Goal: Information Seeking & Learning: Learn about a topic

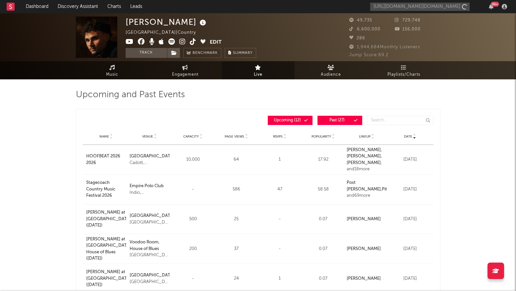
scroll to position [0, 10]
type input "[URL][DOMAIN_NAME][DOMAIN_NAME]"
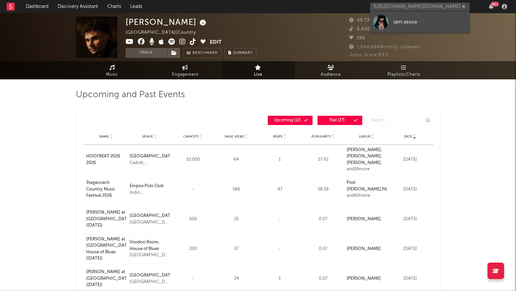
scroll to position [0, 0]
click at [412, 17] on link "iam.sexxa" at bounding box center [419, 22] width 99 height 22
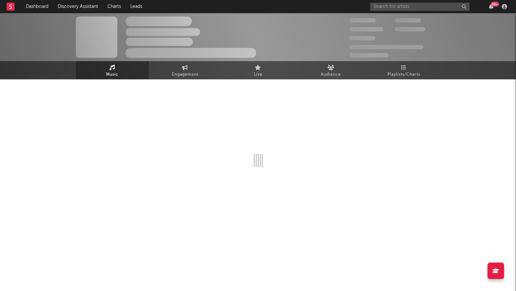
select select "1w"
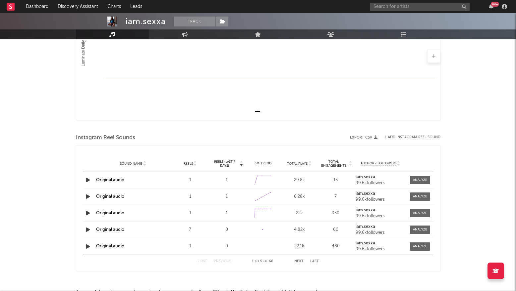
scroll to position [184, 0]
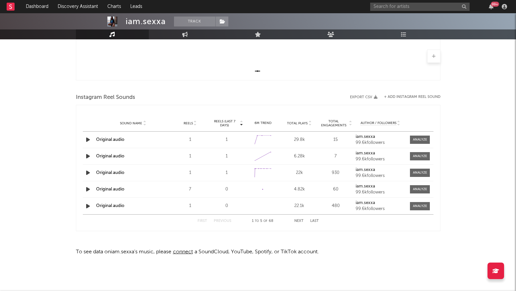
click at [88, 141] on icon "button" at bounding box center [87, 140] width 7 height 8
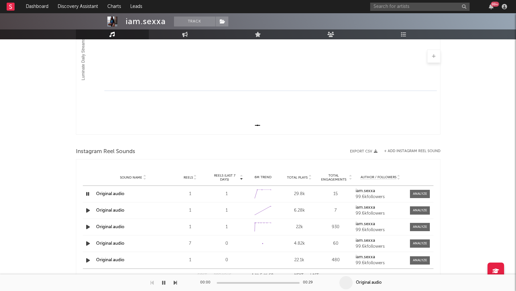
scroll to position [0, 0]
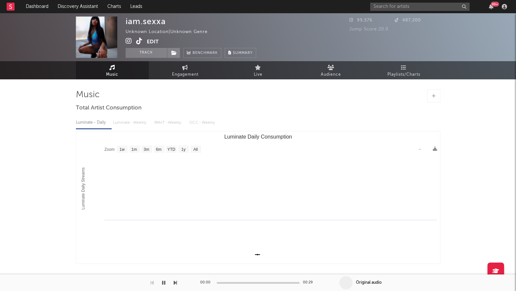
click at [137, 42] on icon at bounding box center [139, 41] width 6 height 7
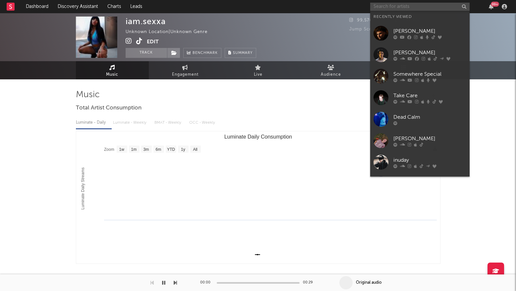
click at [392, 6] on input "text" at bounding box center [419, 7] width 99 height 8
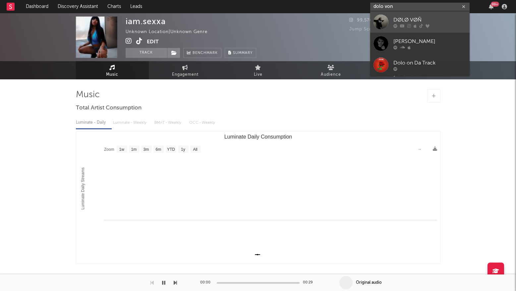
type input "dolo von"
click at [397, 16] on div "DØLØ VØÑ" at bounding box center [429, 20] width 73 height 8
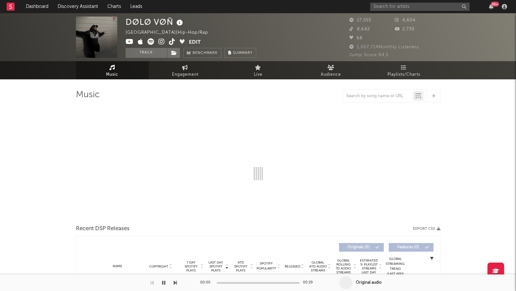
select select "6m"
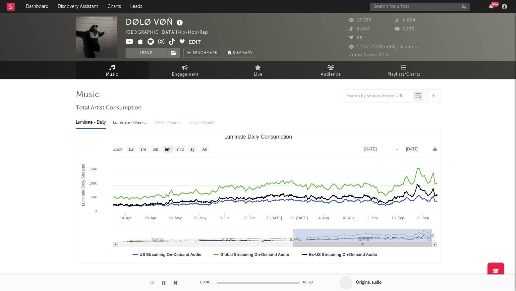
click at [392, 9] on input "text" at bounding box center [419, 7] width 99 height 8
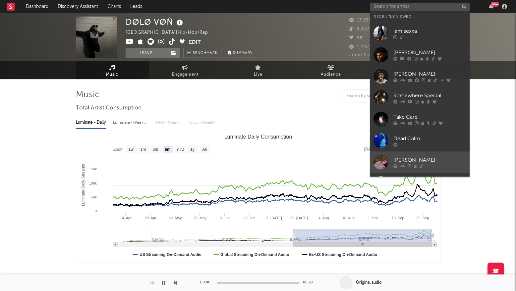
click at [406, 158] on div "[PERSON_NAME]" at bounding box center [429, 160] width 73 height 8
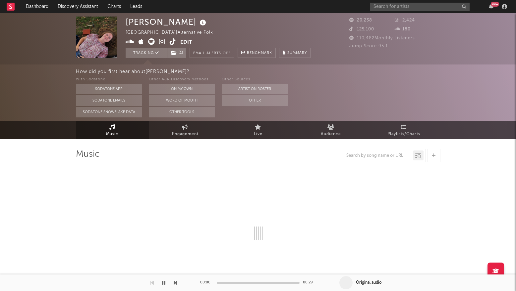
select select "1w"
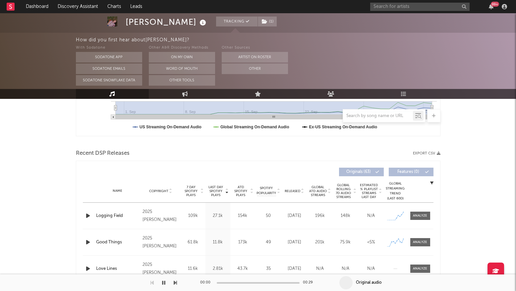
scroll to position [189, 0]
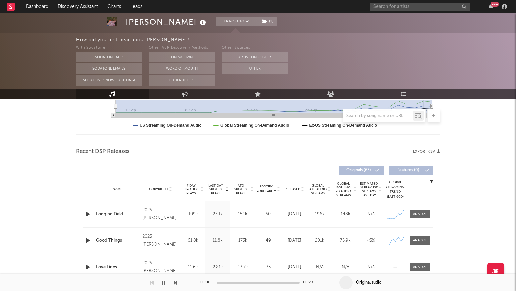
click at [95, 214] on div "Name Logging Field" at bounding box center [117, 214] width 47 height 7
click at [86, 214] on icon "button" at bounding box center [87, 214] width 7 height 8
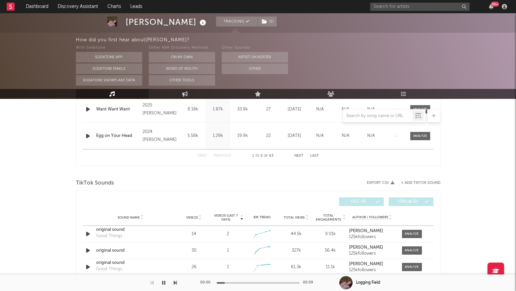
scroll to position [376, 0]
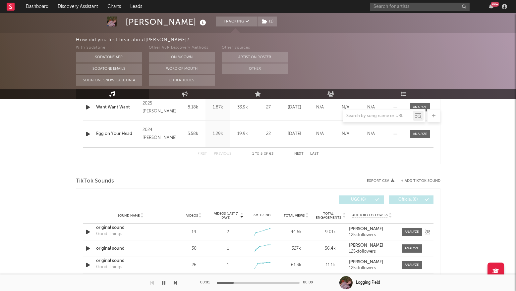
click at [87, 231] on icon "button" at bounding box center [87, 232] width 7 height 8
click at [86, 250] on icon "button" at bounding box center [87, 249] width 7 height 8
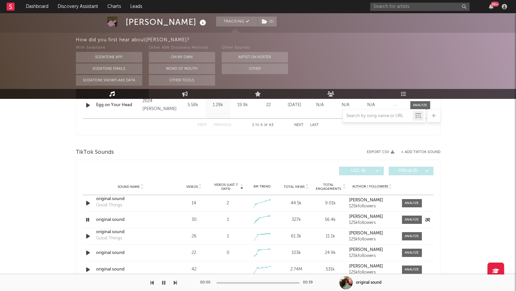
scroll to position [407, 0]
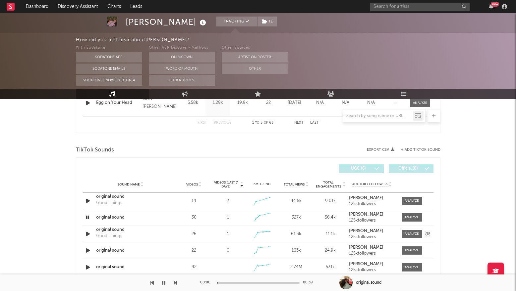
click at [87, 233] on icon "button" at bounding box center [87, 234] width 7 height 8
click at [86, 252] on icon "button" at bounding box center [87, 251] width 7 height 8
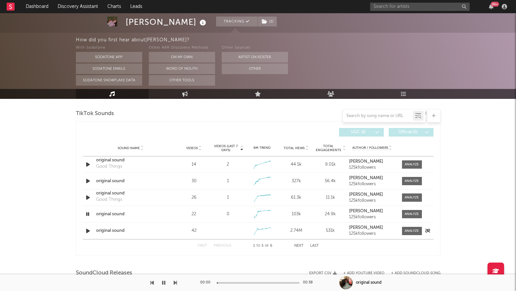
scroll to position [443, 0]
click at [87, 232] on icon "button" at bounding box center [87, 231] width 7 height 8
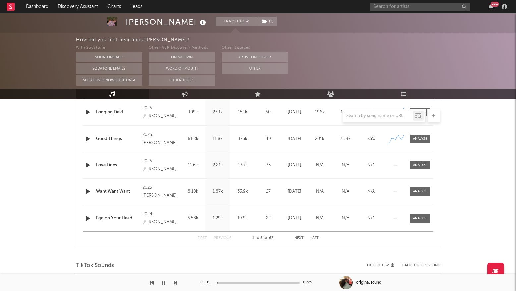
scroll to position [0, 0]
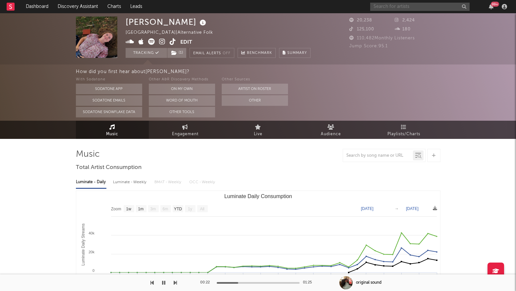
click at [405, 7] on input "text" at bounding box center [419, 7] width 99 height 8
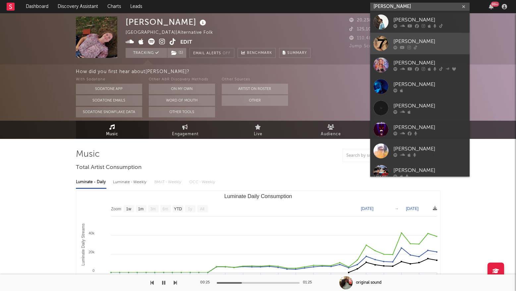
type input "[PERSON_NAME]"
click at [401, 38] on div "[PERSON_NAME]" at bounding box center [429, 41] width 73 height 8
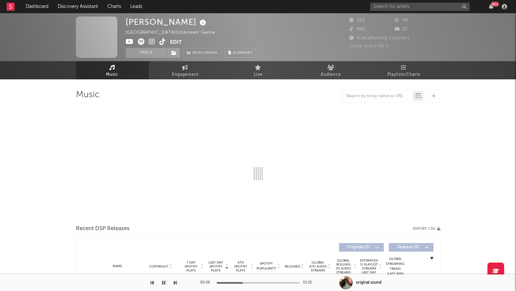
select select "1w"
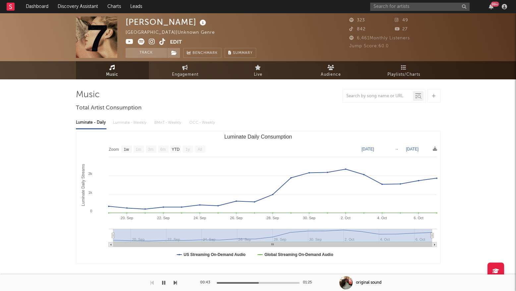
click at [195, 92] on div at bounding box center [258, 95] width 364 height 13
click at [165, 43] on span at bounding box center [148, 42] width 44 height 8
click at [163, 41] on icon at bounding box center [162, 41] width 6 height 7
click at [166, 280] on button "button" at bounding box center [163, 283] width 7 height 17
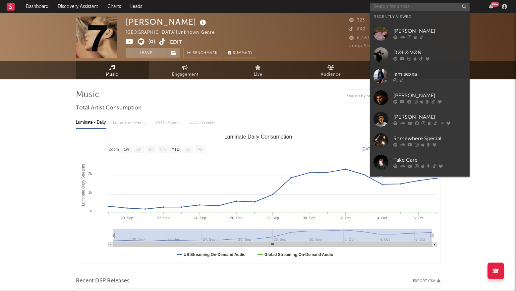
click at [386, 6] on input "text" at bounding box center [419, 7] width 99 height 8
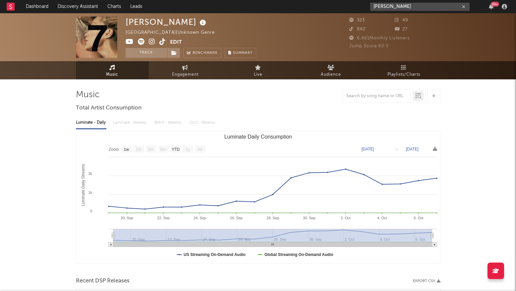
drag, startPoint x: 409, startPoint y: 6, endPoint x: 358, endPoint y: 6, distance: 50.7
click at [358, 6] on nav "Dashboard Discovery Assistant Charts Leads [PERSON_NAME] 99 +" at bounding box center [258, 6] width 516 height 13
paste input "[URL][DOMAIN_NAME]"
type input "[URL][DOMAIN_NAME]"
drag, startPoint x: 460, startPoint y: 6, endPoint x: 326, endPoint y: 8, distance: 134.5
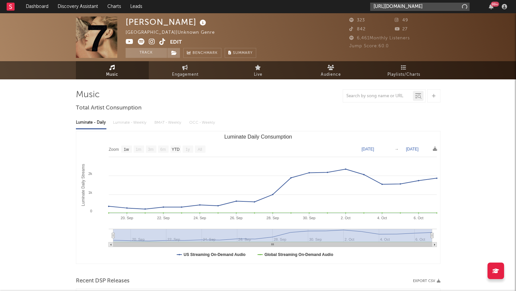
click at [326, 8] on nav "Dashboard Discovery Assistant Charts Leads [URL][DOMAIN_NAME] 99 +" at bounding box center [258, 6] width 516 height 13
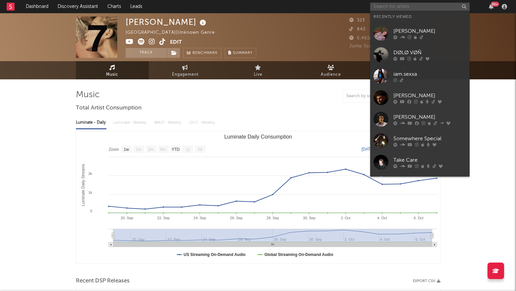
paste input "[URL][DOMAIN_NAME]"
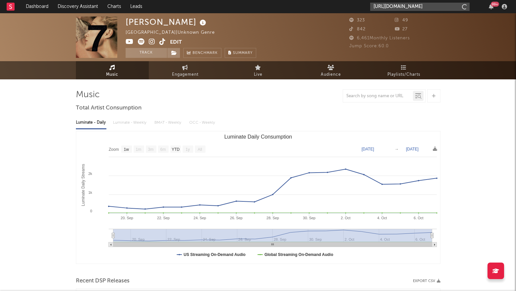
type input "[URL][DOMAIN_NAME]"
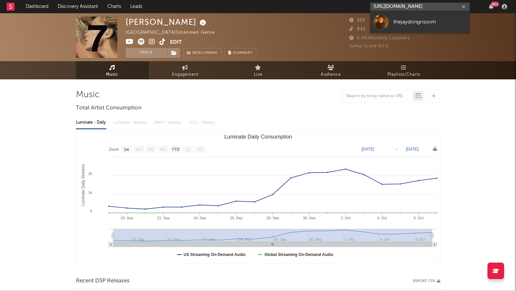
scroll to position [0, 0]
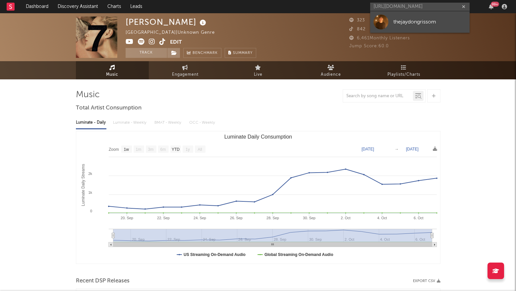
click at [395, 23] on div "thejaydongrissom" at bounding box center [429, 22] width 73 height 8
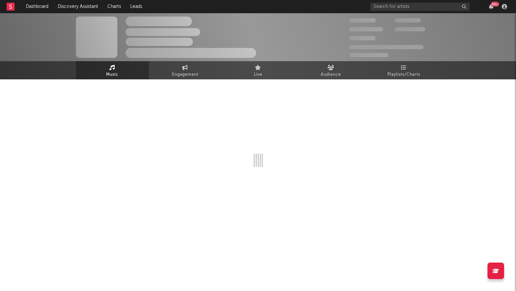
select select "1w"
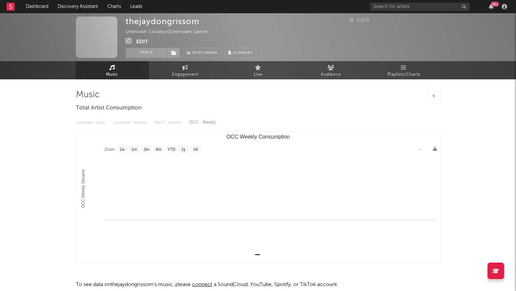
click at [141, 41] on button "Edit" at bounding box center [142, 42] width 12 height 8
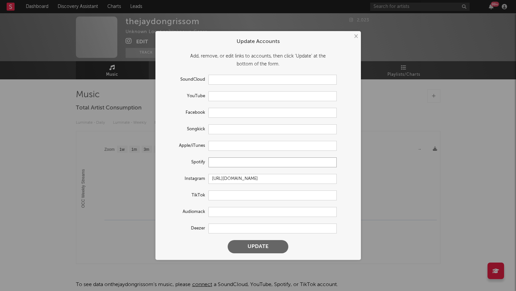
click at [236, 161] on input "text" at bounding box center [272, 163] width 128 height 10
paste input "[URL][DOMAIN_NAME]"
type input "[URL][DOMAIN_NAME]"
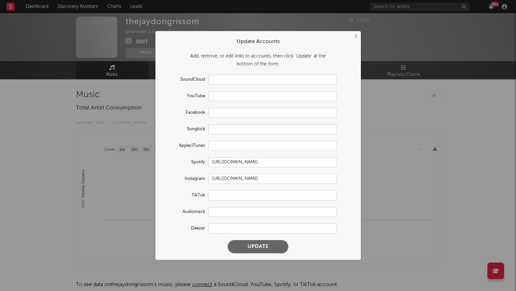
click at [251, 242] on button "Update" at bounding box center [258, 246] width 61 height 13
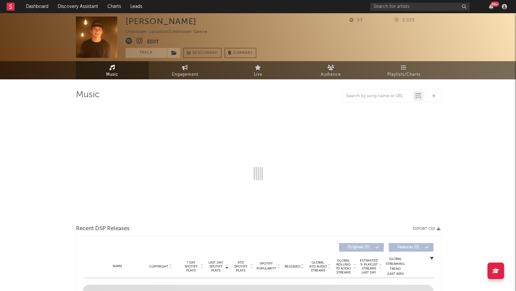
select select "1w"
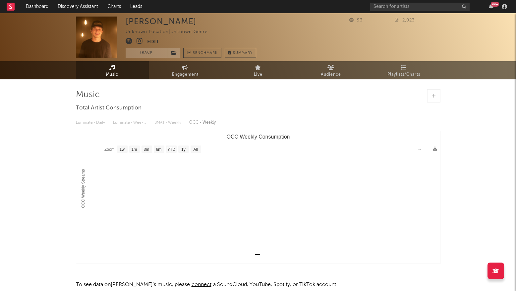
click at [439, 1] on div "99 +" at bounding box center [439, 6] width 139 height 13
click at [439, 4] on input "text" at bounding box center [419, 7] width 99 height 8
type input "[PERSON_NAME]"
click at [466, 8] on input "[PERSON_NAME]" at bounding box center [419, 7] width 99 height 8
click at [464, 7] on icon "button" at bounding box center [463, 7] width 3 height 4
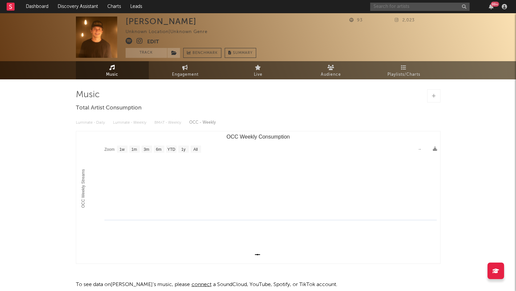
paste input "[URL][DOMAIN_NAME]"
type input "[URL][DOMAIN_NAME]"
click at [466, 6] on button "button" at bounding box center [463, 7] width 5 height 6
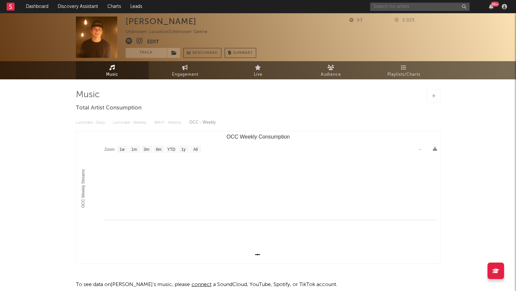
paste input "[URL][DOMAIN_NAME]"
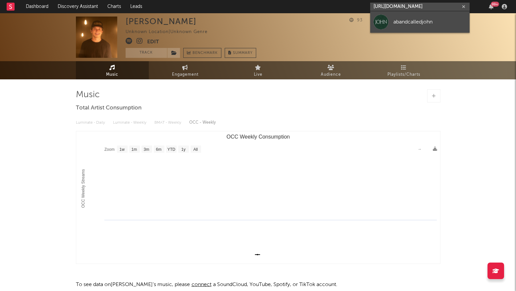
type input "[URL][DOMAIN_NAME]"
click at [403, 24] on div "abandcalledjohn" at bounding box center [429, 22] width 73 height 8
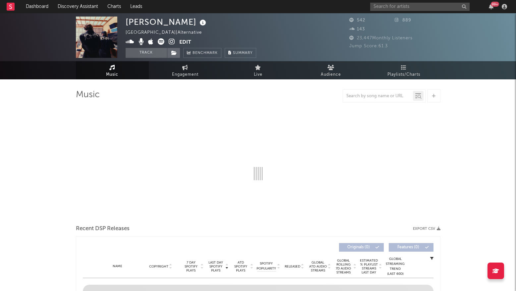
select select "1w"
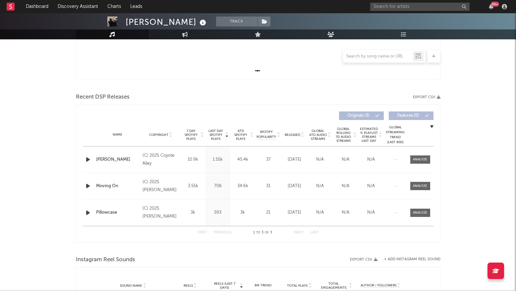
click at [63, 150] on div "[PERSON_NAME] Track [GEOGRAPHIC_DATA] | Alternative Edit Track Benchmark Summar…" at bounding box center [258, 189] width 516 height 721
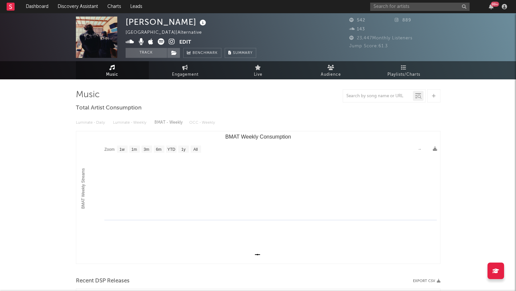
click at [161, 43] on icon at bounding box center [161, 41] width 7 height 7
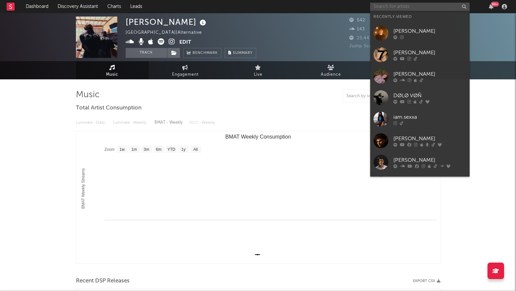
click at [393, 9] on input "text" at bounding box center [419, 7] width 99 height 8
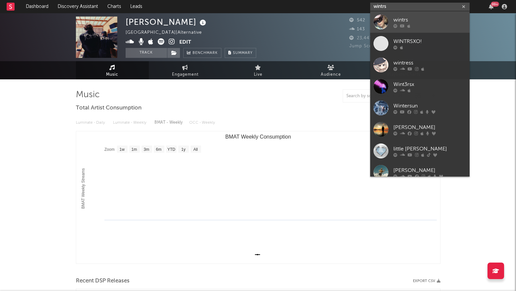
type input "wintrs"
click at [406, 17] on div "wintrs" at bounding box center [429, 20] width 73 height 8
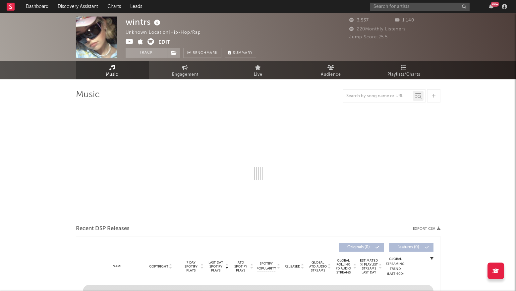
select select "6m"
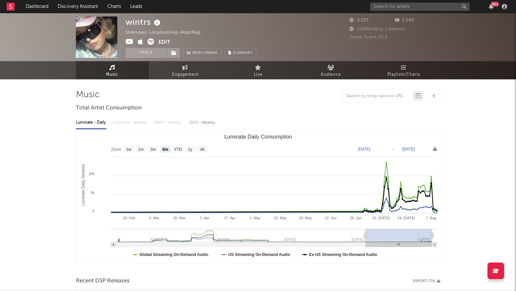
click at [414, 6] on input "text" at bounding box center [419, 7] width 99 height 8
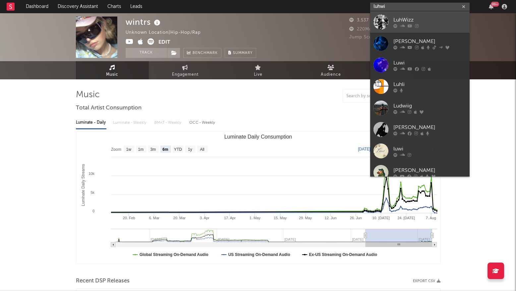
type input "luhwi"
click at [411, 18] on div "LuhWizz" at bounding box center [429, 20] width 73 height 8
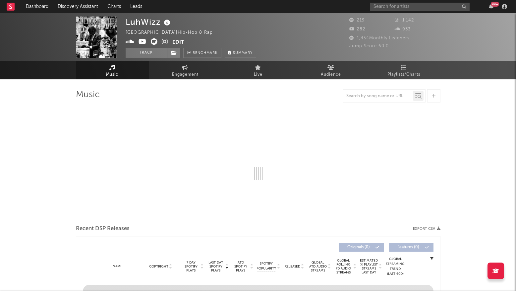
select select "1w"
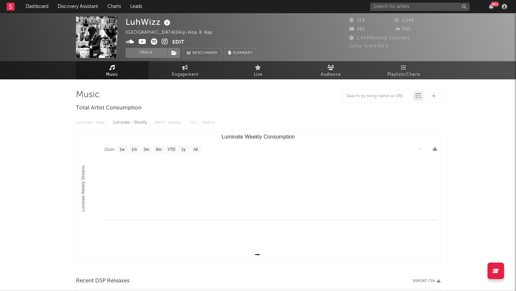
click at [289, 121] on div "Luminate - Daily Luminate - Weekly BMAT - Weekly OCC - Weekly" at bounding box center [258, 122] width 364 height 11
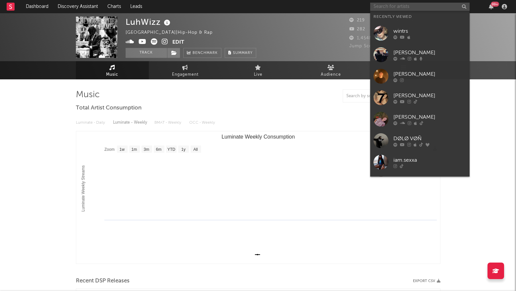
click at [396, 8] on input "text" at bounding box center [419, 7] width 99 height 8
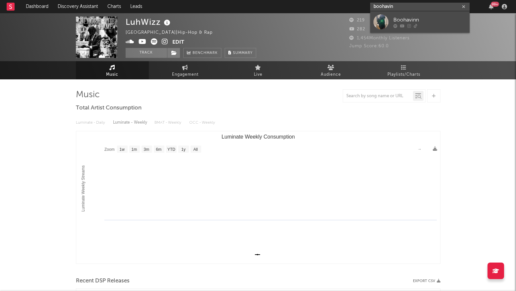
type input "boohavin"
click at [409, 19] on div "Boohavinn" at bounding box center [429, 20] width 73 height 8
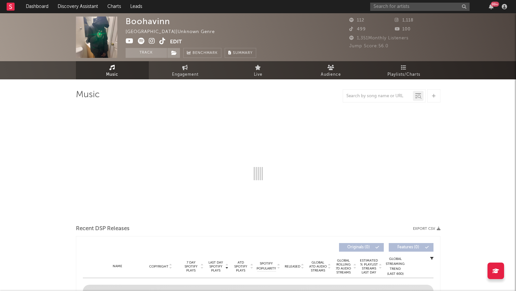
select select "1w"
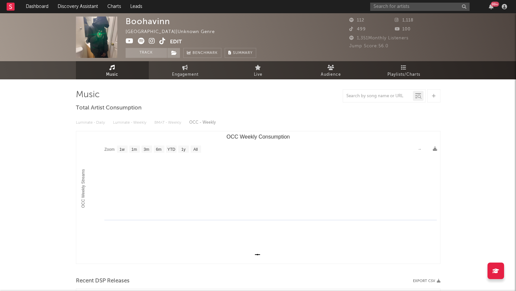
click at [342, 149] on rect "OCC Weekly Consumption" at bounding box center [258, 197] width 364 height 132
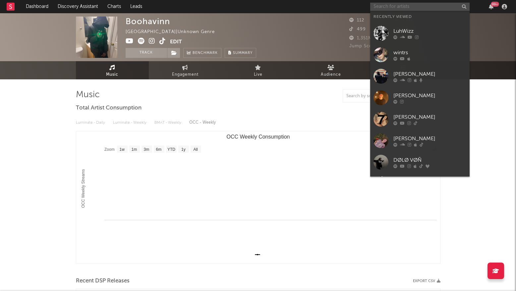
click at [391, 4] on input "text" at bounding box center [419, 7] width 99 height 8
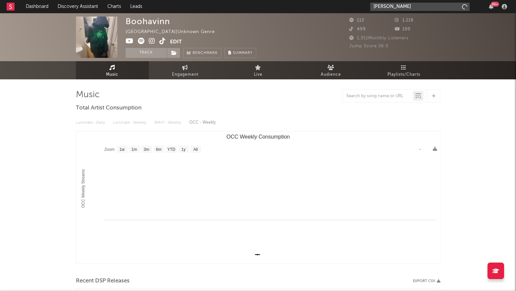
type input "[PERSON_NAME]"
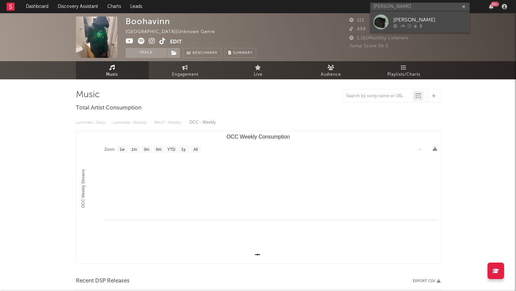
click at [397, 20] on div "[PERSON_NAME]" at bounding box center [429, 20] width 73 height 8
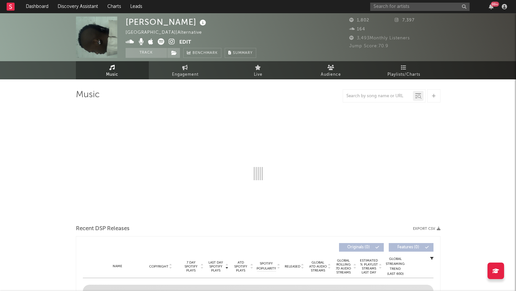
select select "6m"
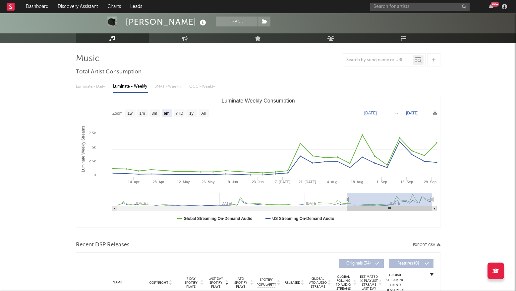
scroll to position [36, 0]
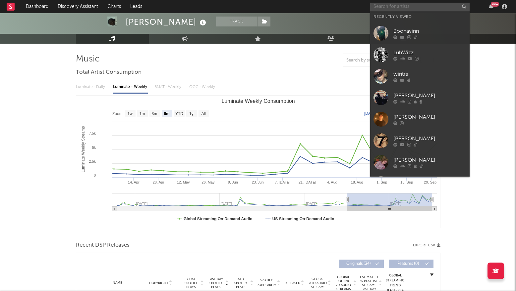
click at [408, 4] on input "text" at bounding box center [419, 7] width 99 height 8
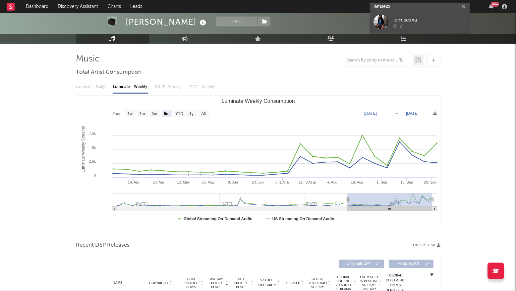
type input "iamsexx"
click at [412, 23] on div "iam.sexxa" at bounding box center [429, 20] width 73 height 8
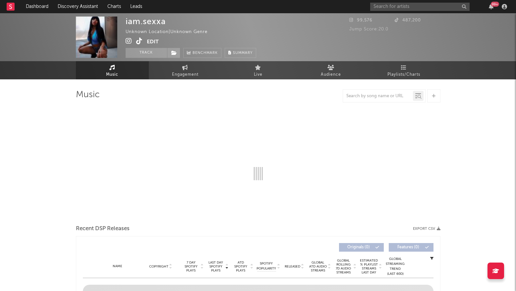
select select "1w"
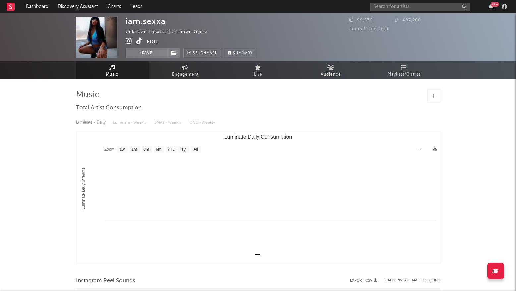
click at [228, 113] on div "Music Total Artist Consumption Luminate - Daily Luminate - Weekly BMAT - Weekly…" at bounding box center [258, 264] width 364 height 351
click at [140, 40] on icon at bounding box center [139, 41] width 6 height 7
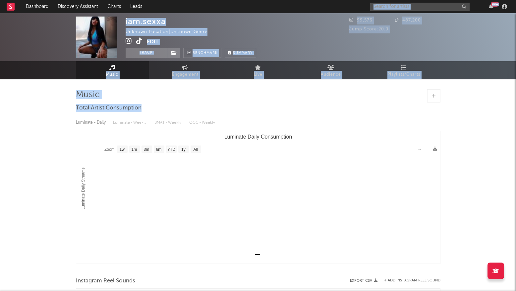
click at [392, 11] on div "99 +" at bounding box center [439, 6] width 139 height 13
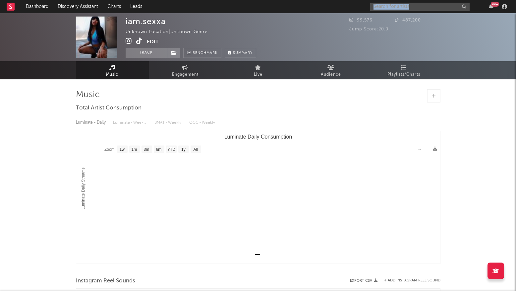
click at [392, 11] on div "99 +" at bounding box center [439, 6] width 139 height 13
click at [392, 10] on input "text" at bounding box center [419, 7] width 99 height 8
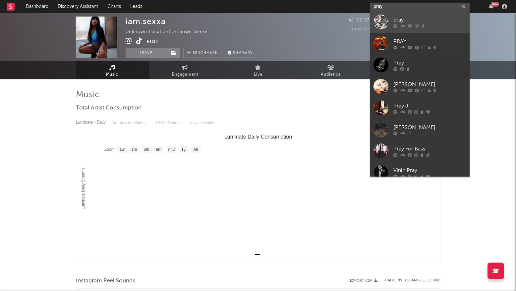
type input "pray"
click at [397, 20] on div "pray" at bounding box center [429, 20] width 73 height 8
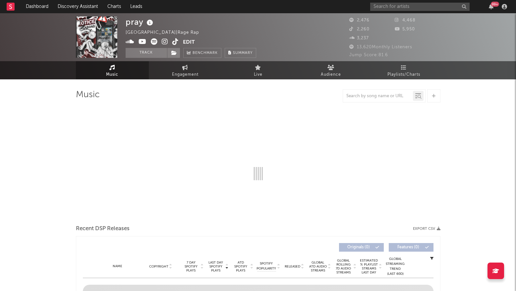
select select "1w"
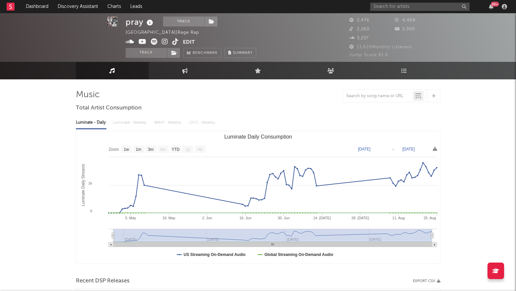
scroll to position [156, 0]
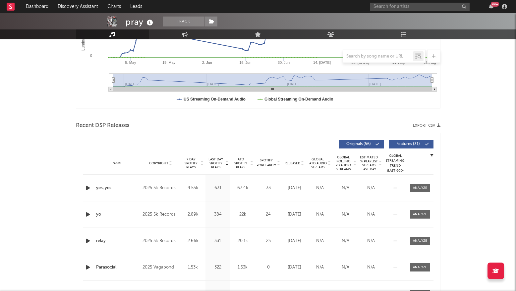
click at [88, 187] on icon "button" at bounding box center [87, 188] width 7 height 8
click at [164, 287] on button "button" at bounding box center [163, 283] width 7 height 17
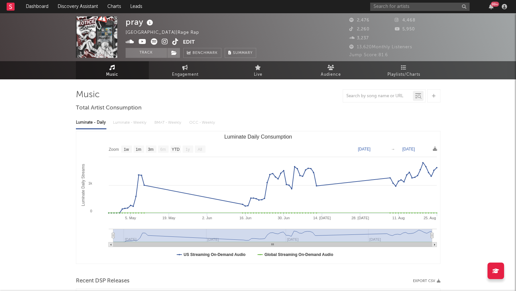
click at [164, 42] on icon at bounding box center [165, 41] width 6 height 7
click at [176, 39] on icon at bounding box center [175, 41] width 6 height 7
click at [291, 94] on div at bounding box center [258, 95] width 364 height 13
click at [420, 12] on div "99 +" at bounding box center [439, 6] width 139 height 13
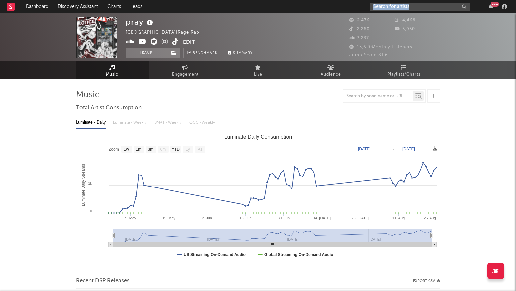
click at [420, 10] on input "text" at bounding box center [419, 7] width 99 height 8
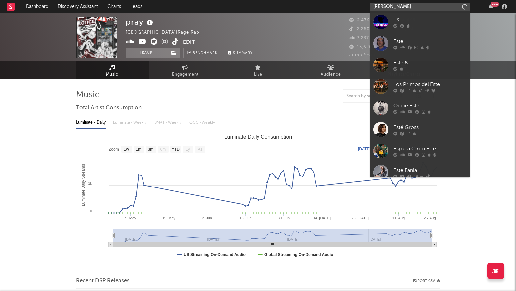
type input "[PERSON_NAME]"
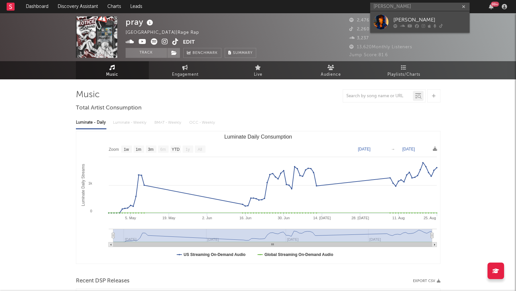
click at [410, 17] on div "[PERSON_NAME]" at bounding box center [429, 20] width 73 height 8
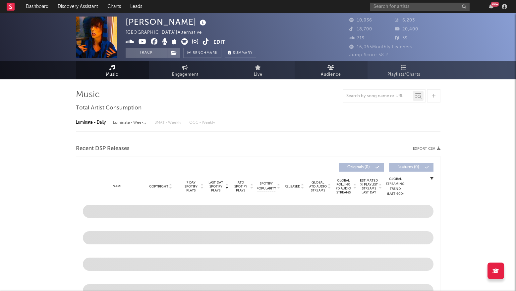
select select "6m"
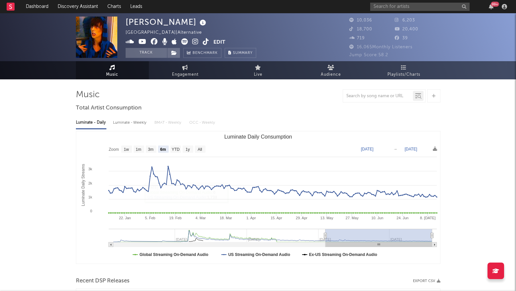
click at [162, 91] on div at bounding box center [258, 95] width 364 height 13
click at [192, 40] on icon at bounding box center [195, 41] width 6 height 7
click at [204, 43] on icon at bounding box center [206, 41] width 6 height 7
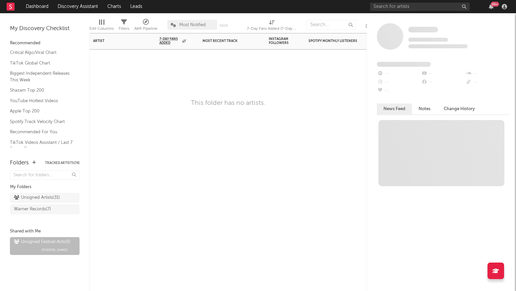
click at [134, 221] on div "Artist Notifications 7-Day Fans Added WoW % Change Most Recent Track Popularity…" at bounding box center [227, 162] width 277 height 258
